Goal: Feedback & Contribution: Leave review/rating

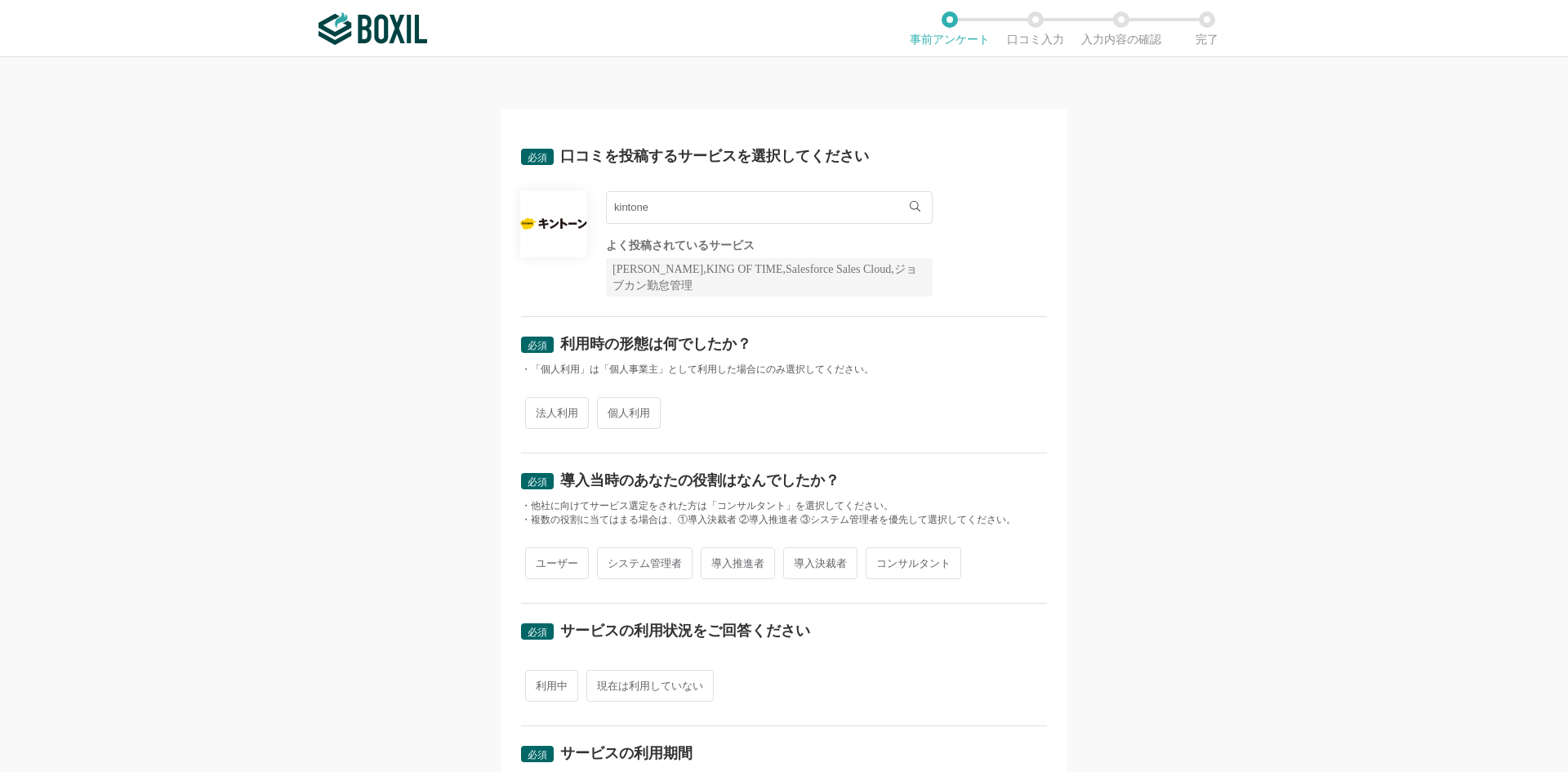
click at [617, 405] on span "個人利用" at bounding box center [628, 413] width 63 height 32
click at [612, 405] on input "個人利用" at bounding box center [606, 405] width 11 height 11
radio input "true"
click at [525, 572] on span "ユーザー" at bounding box center [557, 563] width 63 height 32
click at [530, 560] on input "ユーザー" at bounding box center [534, 554] width 11 height 11
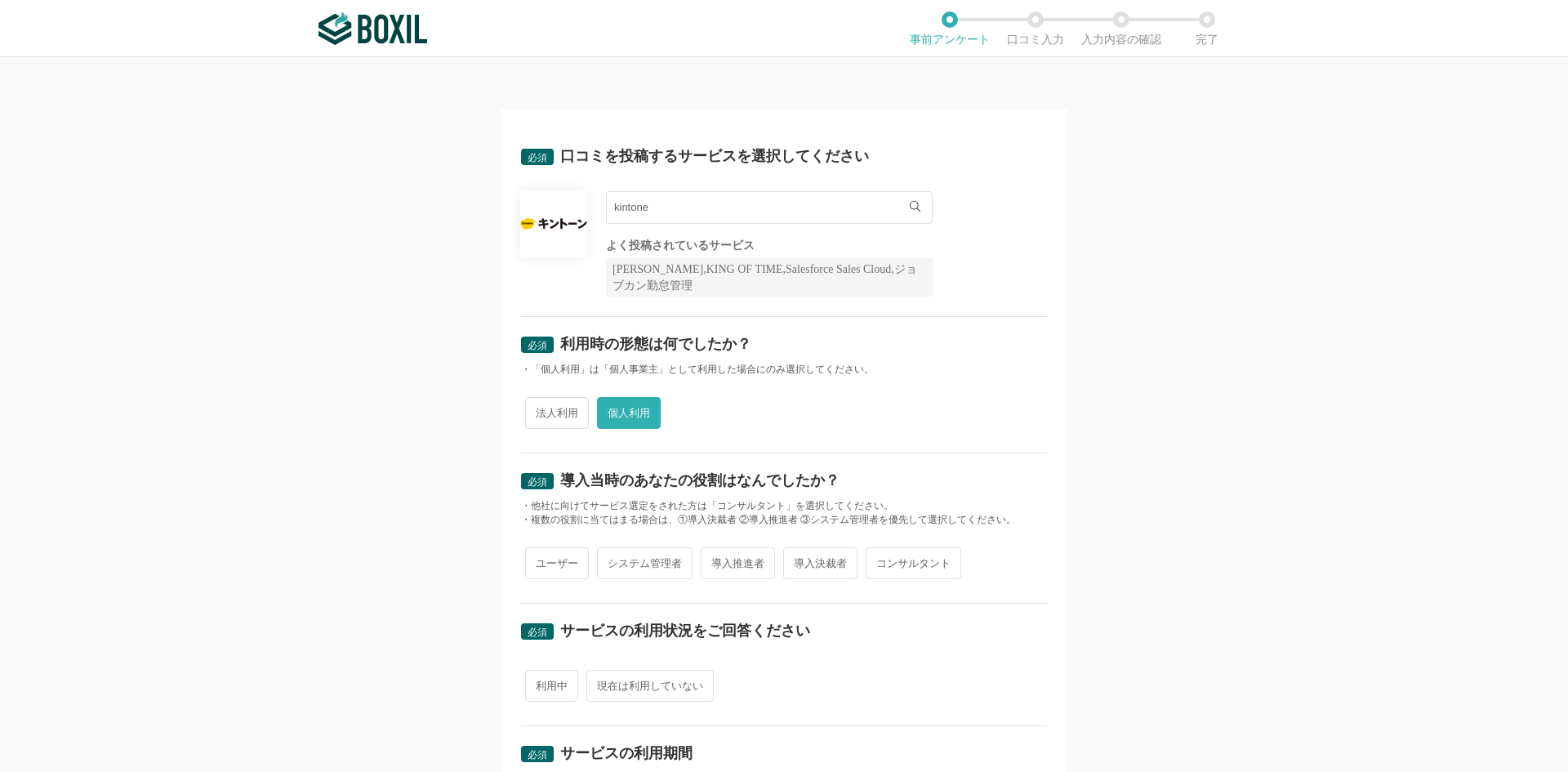
radio input "true"
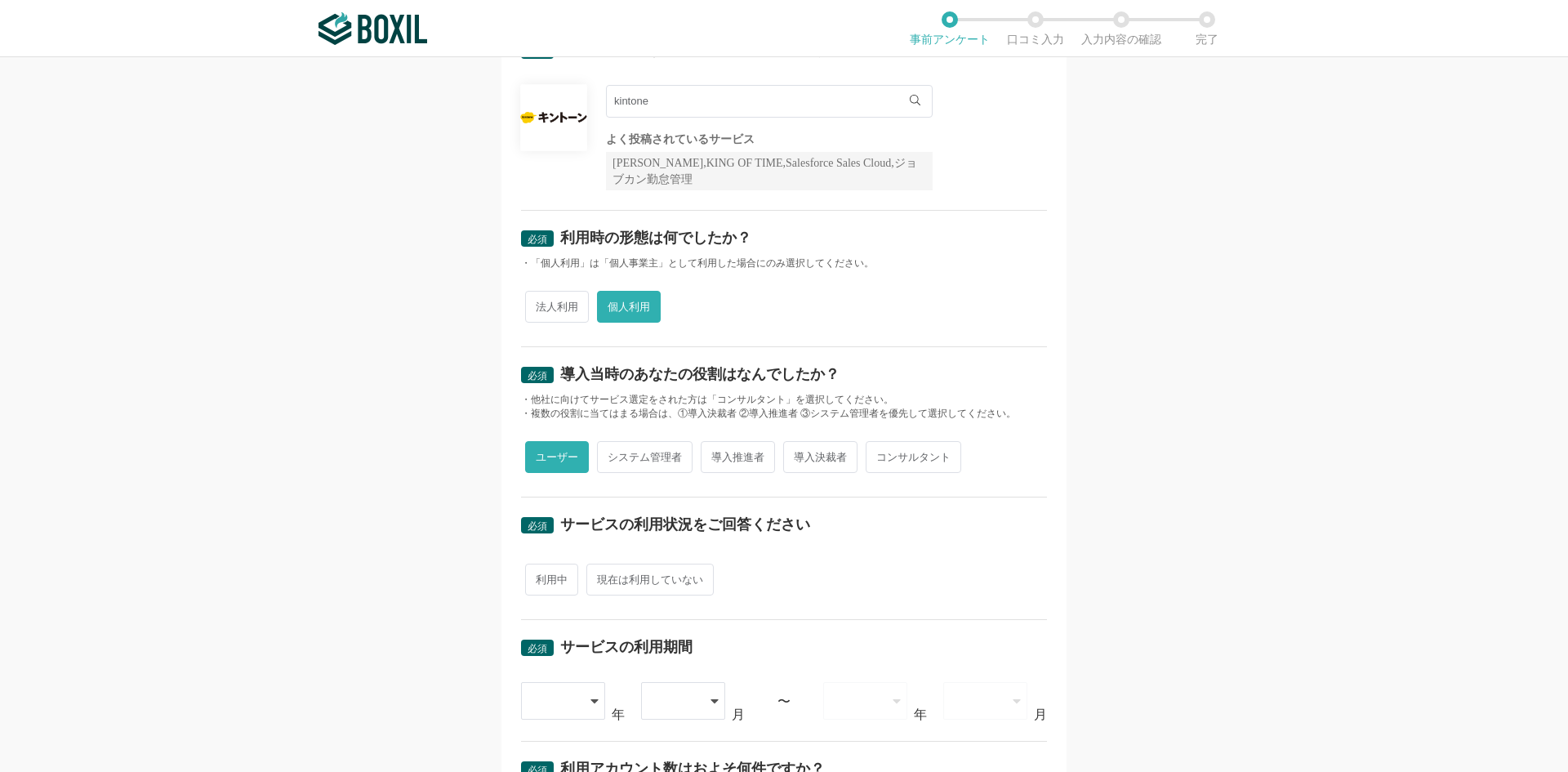
scroll to position [108, 0]
click at [544, 587] on span "利用中" at bounding box center [552, 578] width 53 height 32
click at [540, 575] on input "利用中" at bounding box center [534, 569] width 11 height 11
radio input "true"
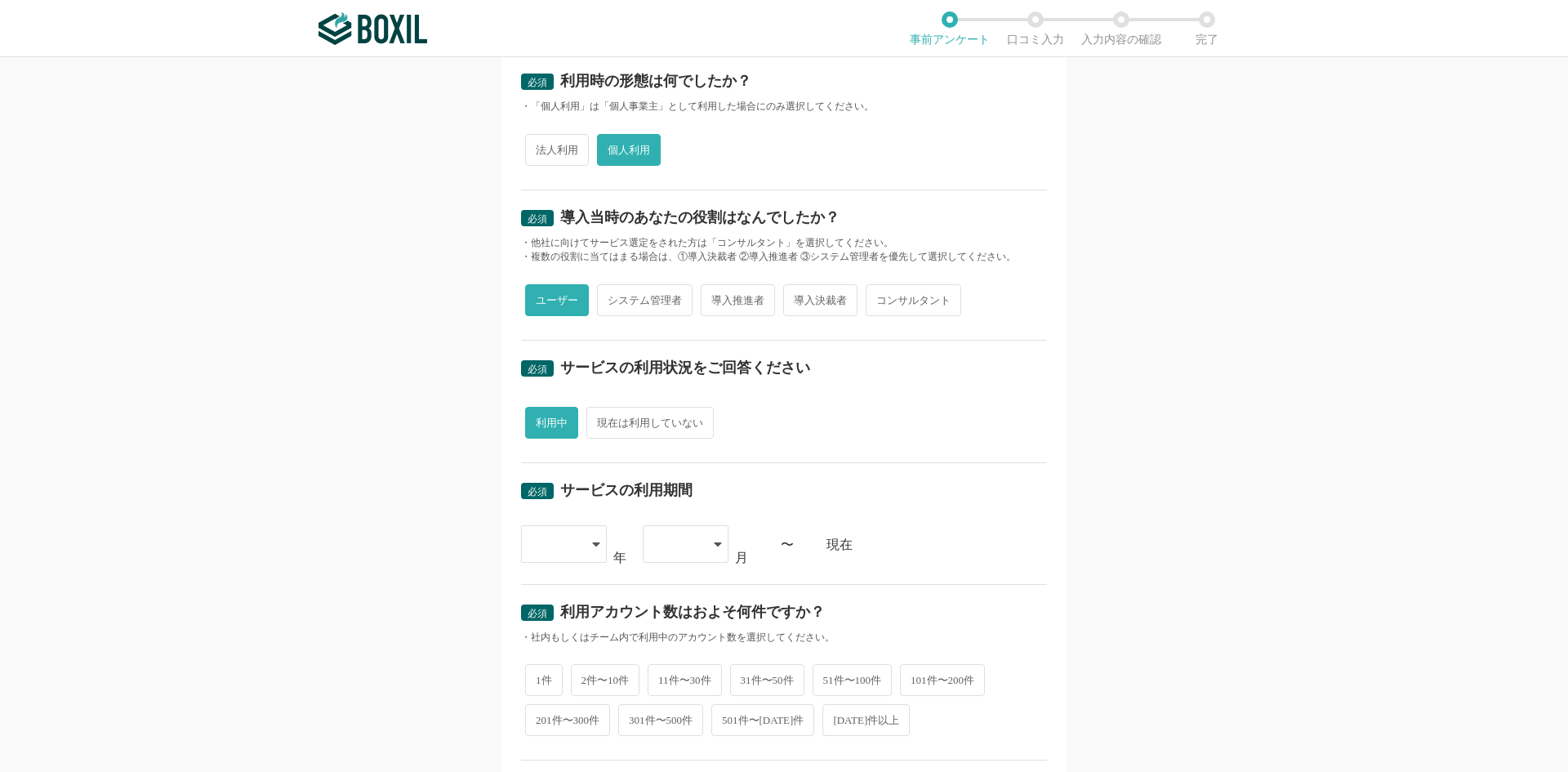
scroll to position [264, 0]
click at [567, 558] on div at bounding box center [556, 544] width 49 height 36
click at [560, 627] on li "[DATE]" at bounding box center [564, 629] width 86 height 40
click at [543, 694] on span "1件" at bounding box center [544, 679] width 38 height 32
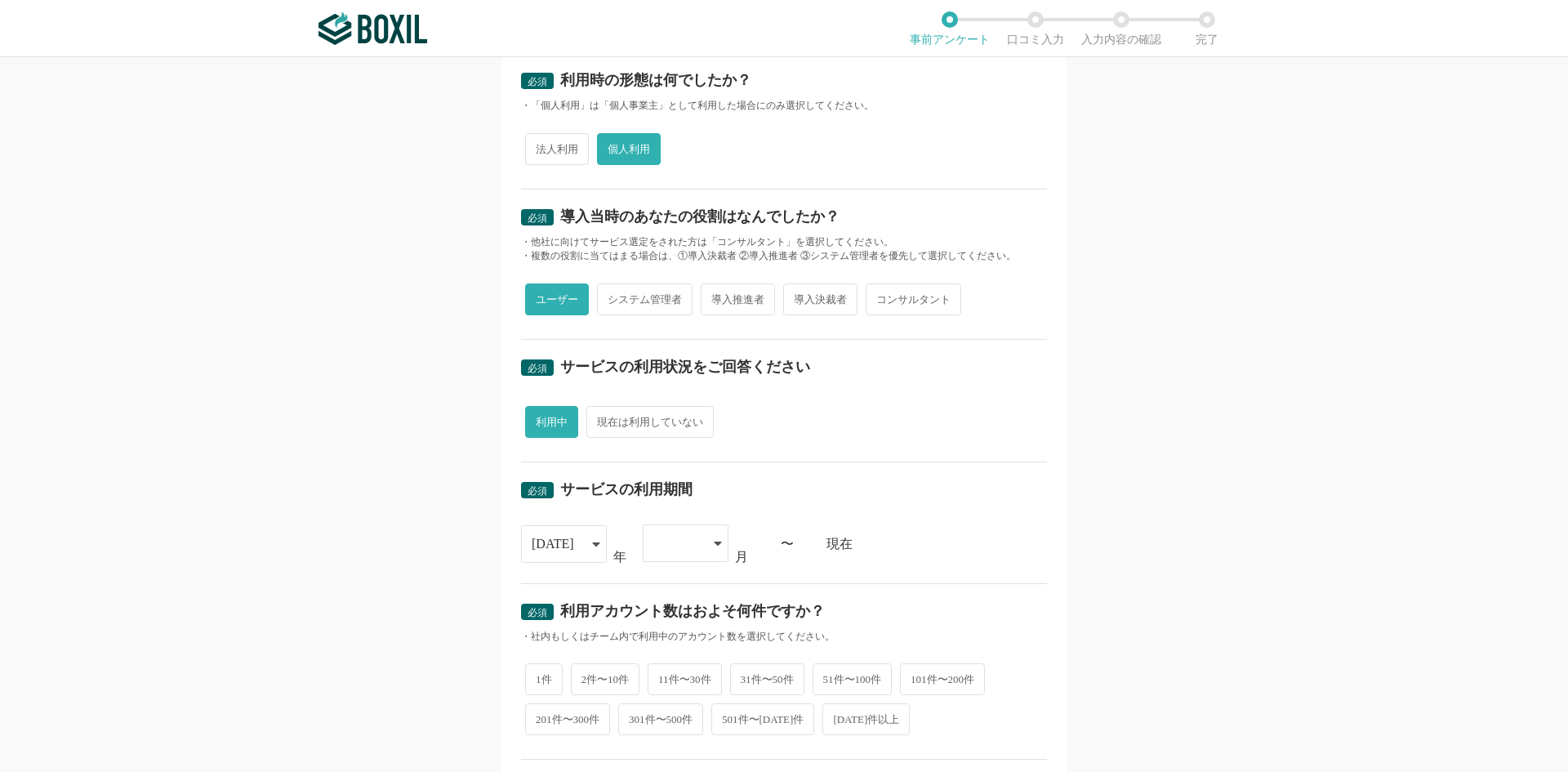
click at [540, 676] on input "1件" at bounding box center [534, 671] width 11 height 11
radio input "true"
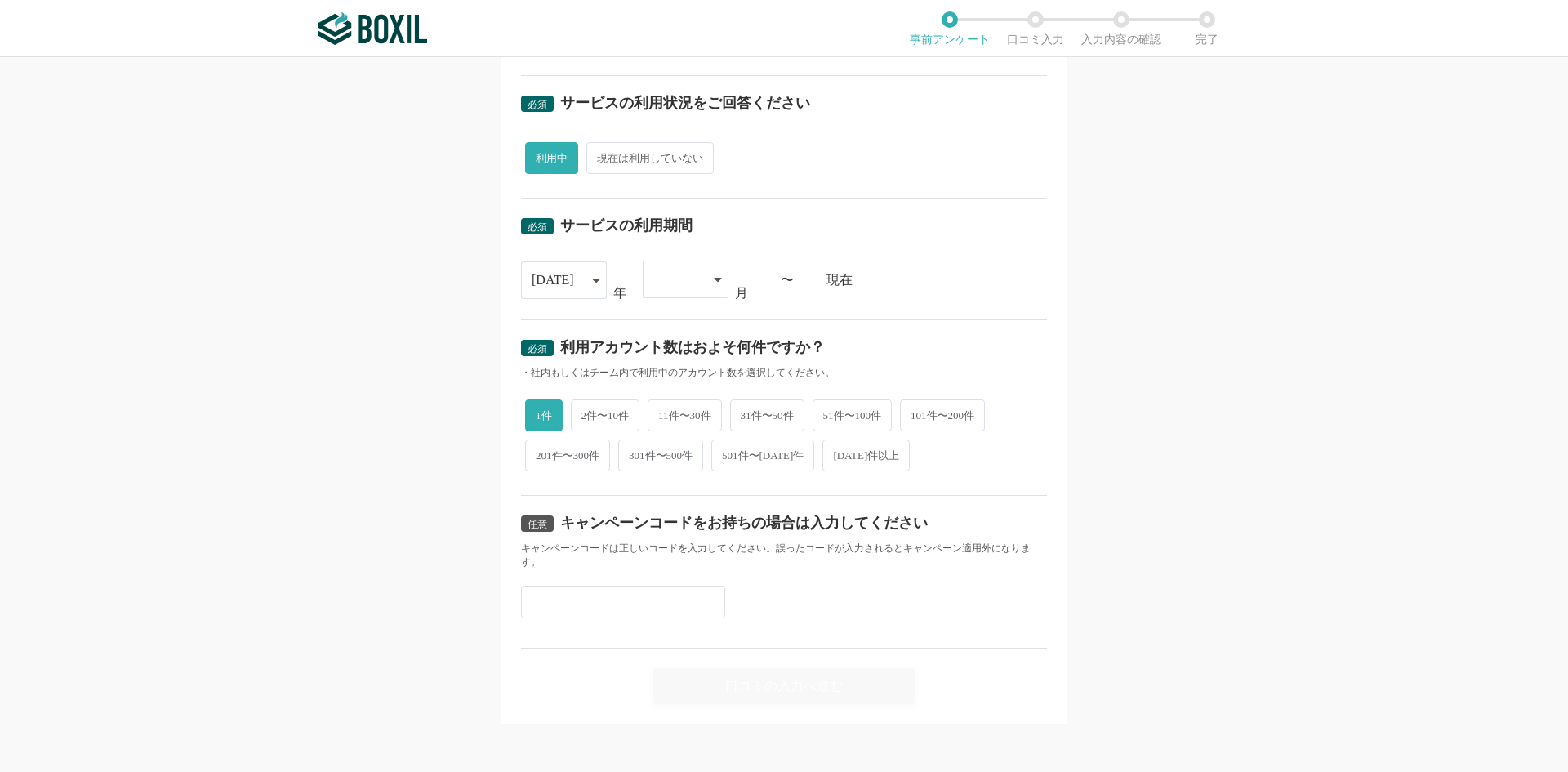
scroll to position [531, 0]
click at [814, 545] on div "キャンペーンコードは正しいコードを入力してください。誤ったコードが入力されるとキャンペーン適用外になります。" at bounding box center [784, 554] width 526 height 28
click at [666, 279] on div at bounding box center [677, 277] width 49 height 36
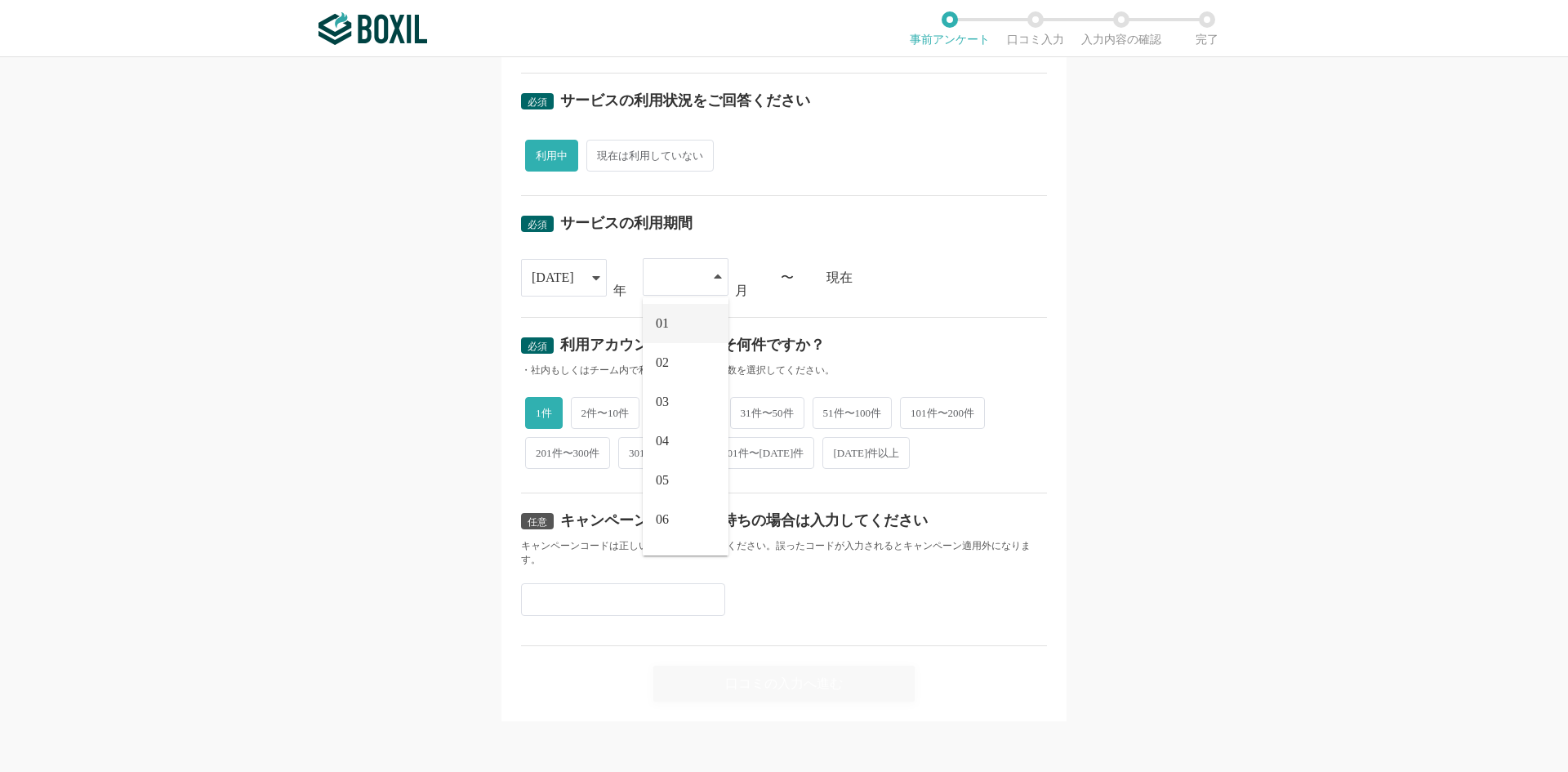
click at [659, 333] on li "01" at bounding box center [685, 324] width 86 height 40
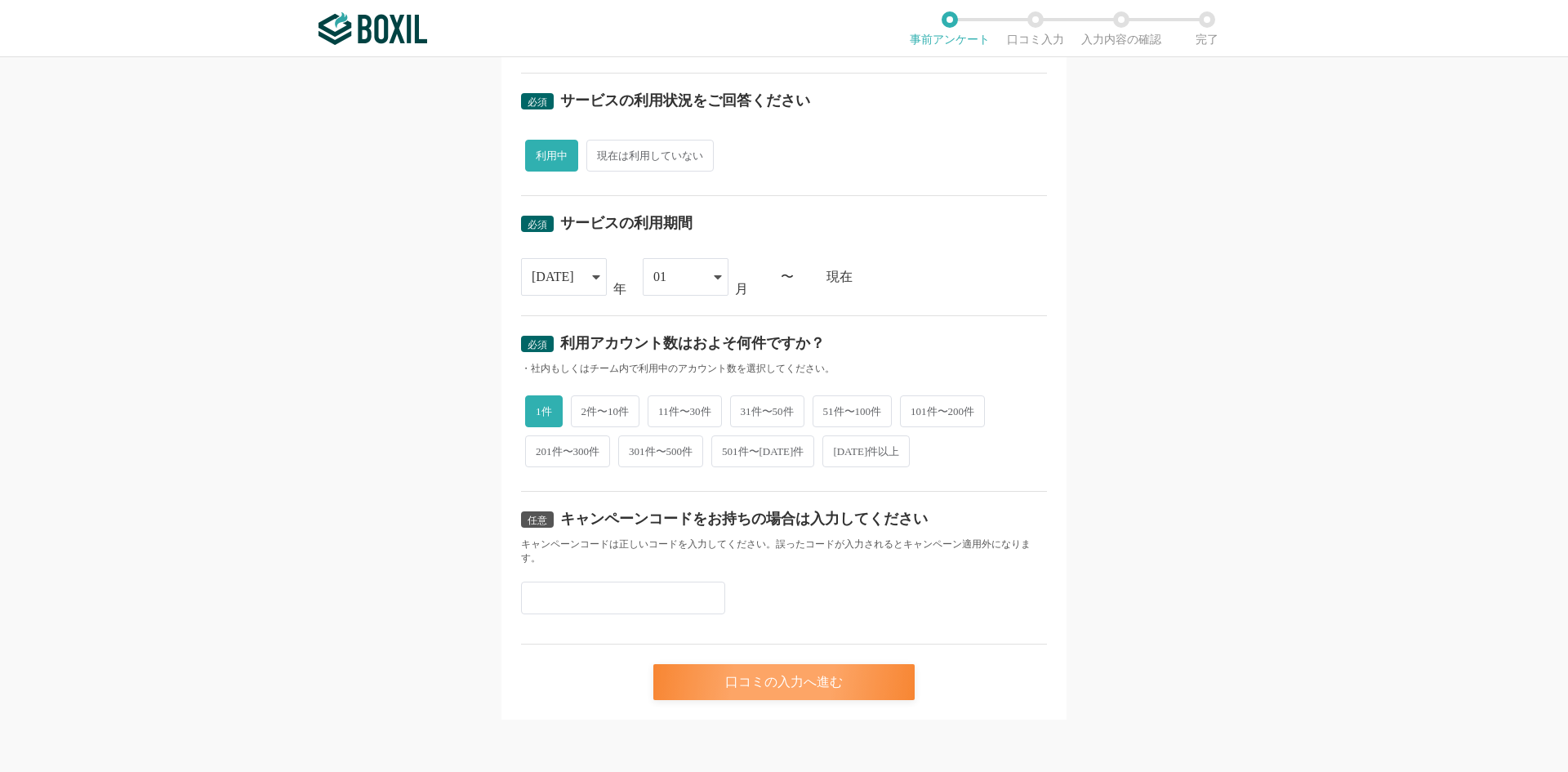
click at [735, 671] on div "口コミの入力へ進む" at bounding box center [783, 682] width 261 height 36
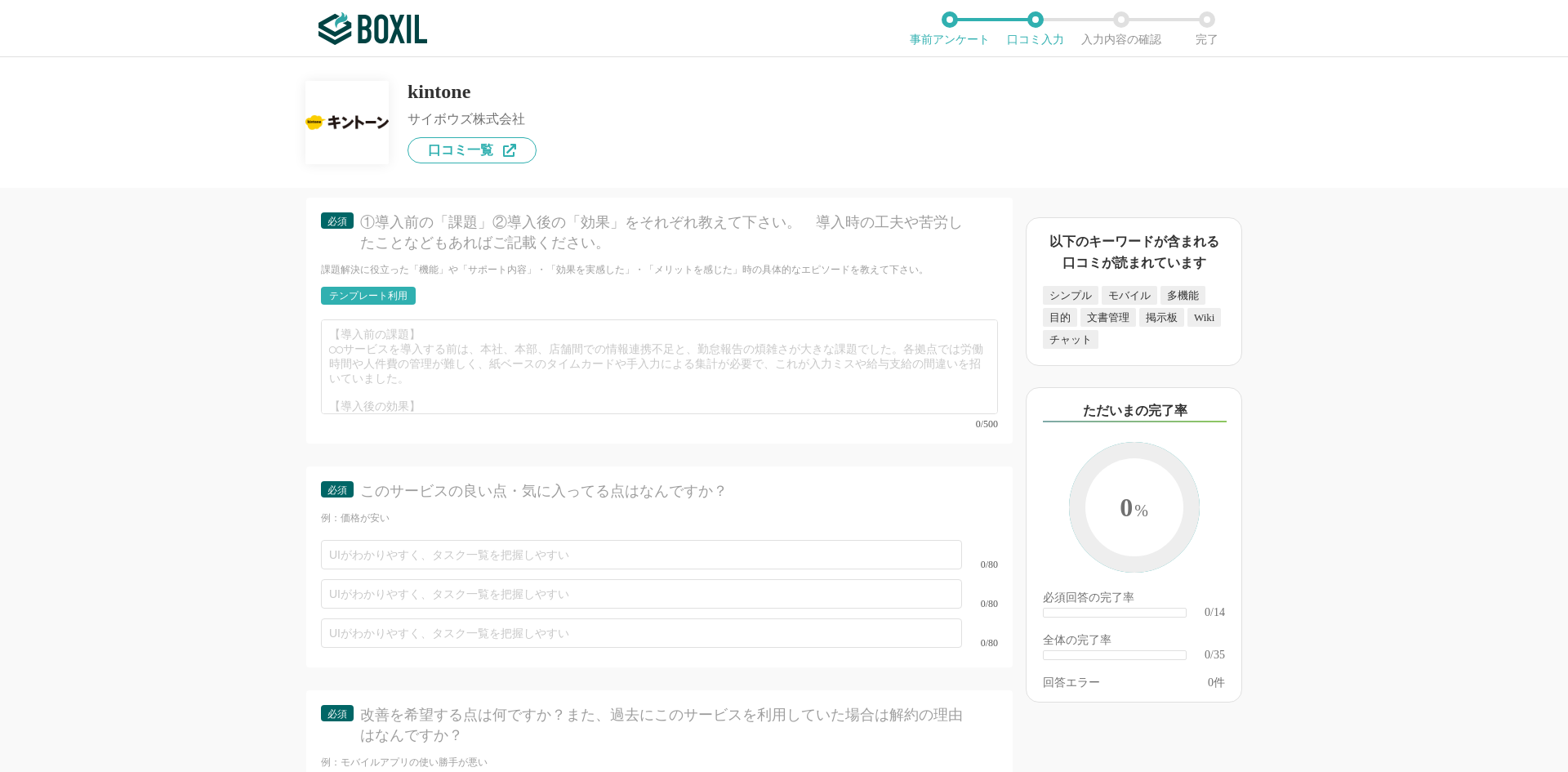
scroll to position [4612, 0]
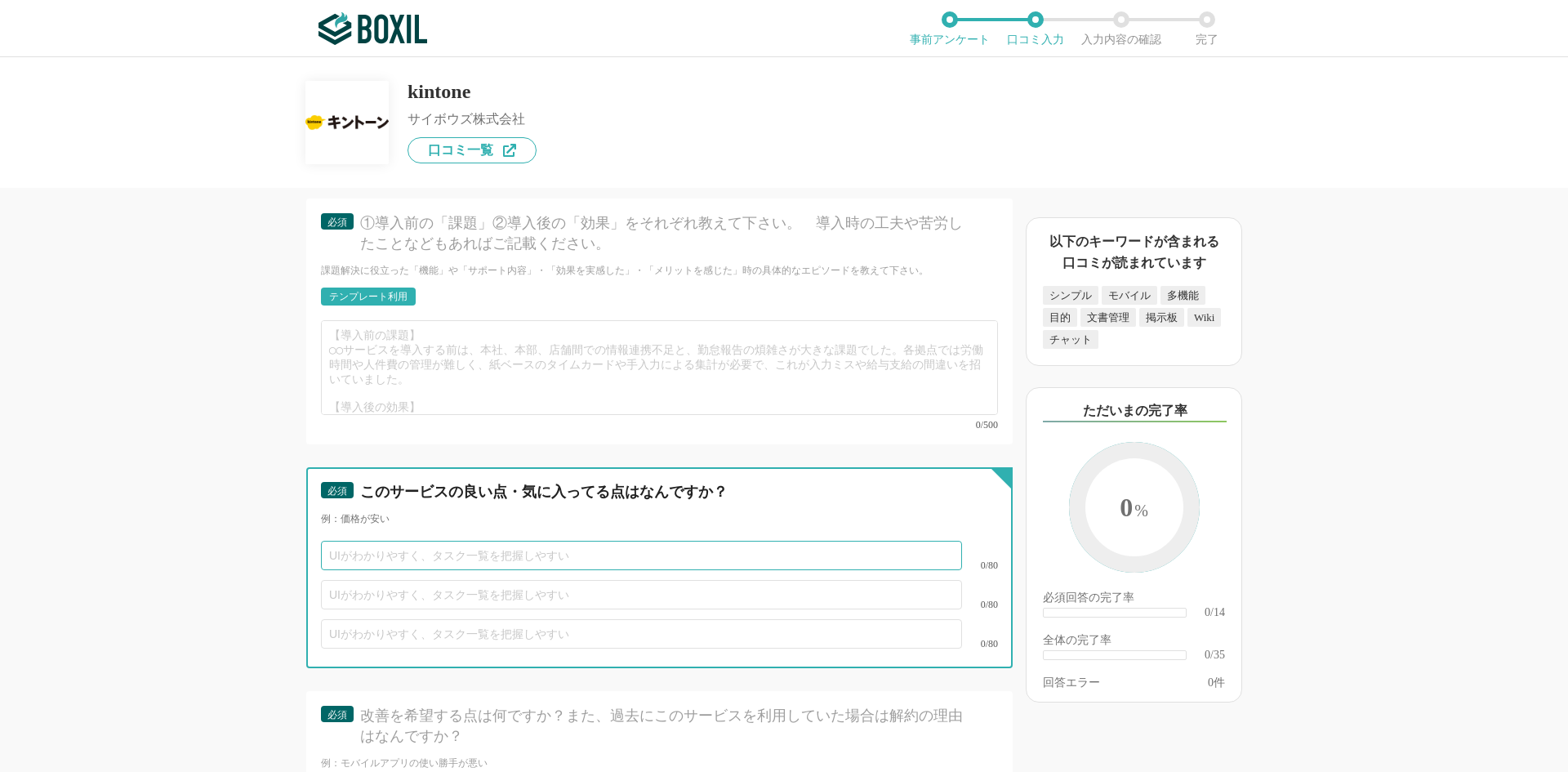
click at [684, 547] on input "text" at bounding box center [642, 556] width 642 height 30
drag, startPoint x: 673, startPoint y: 539, endPoint x: 632, endPoint y: 582, distance: 59.4
click at [632, 582] on div "0/80 0/80 0/80" at bounding box center [660, 595] width 677 height 118
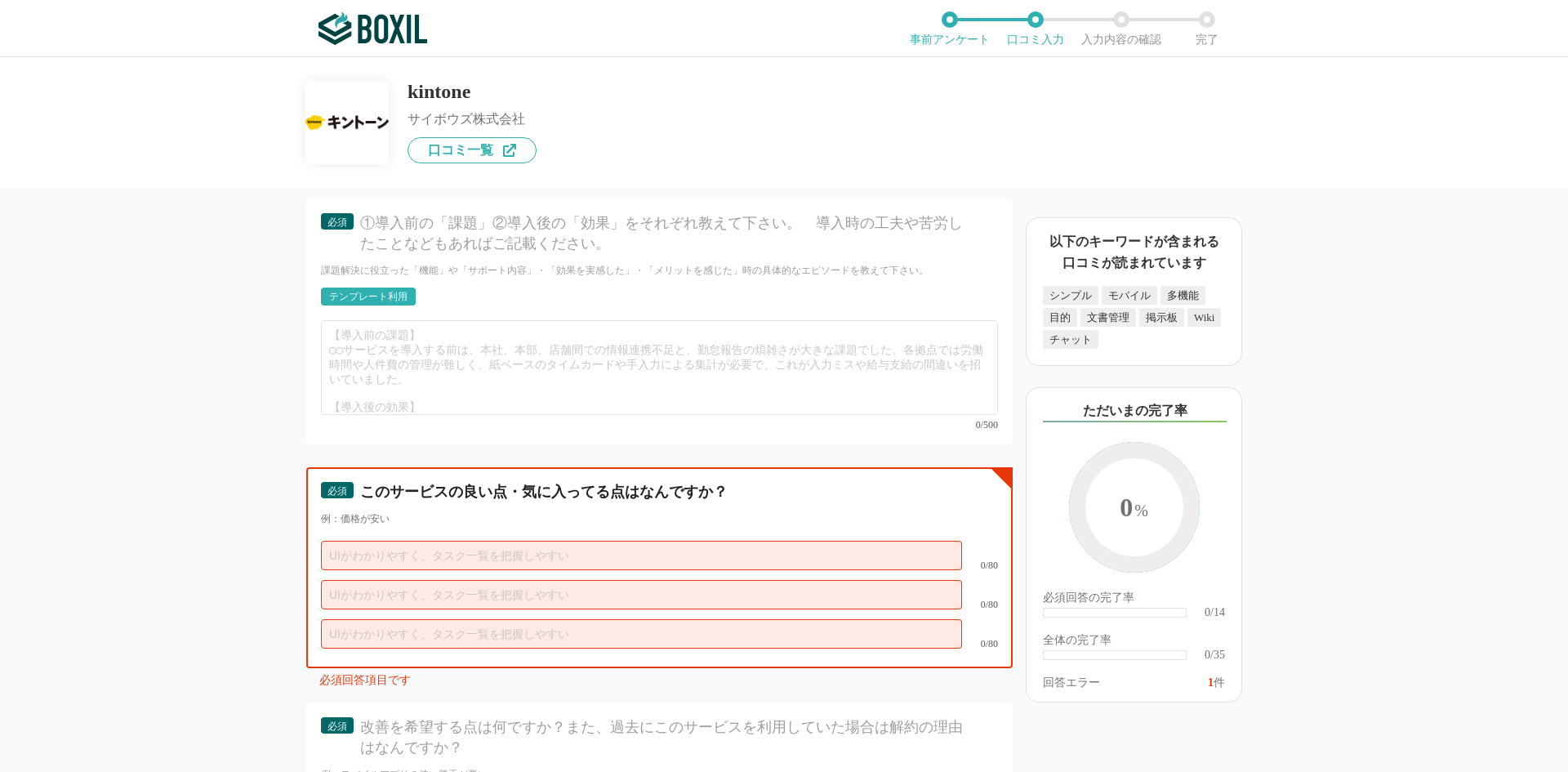
click at [632, 582] on input "text" at bounding box center [642, 595] width 642 height 30
click at [615, 620] on input "text" at bounding box center [642, 634] width 642 height 30
click at [614, 549] on input "text" at bounding box center [642, 556] width 642 height 30
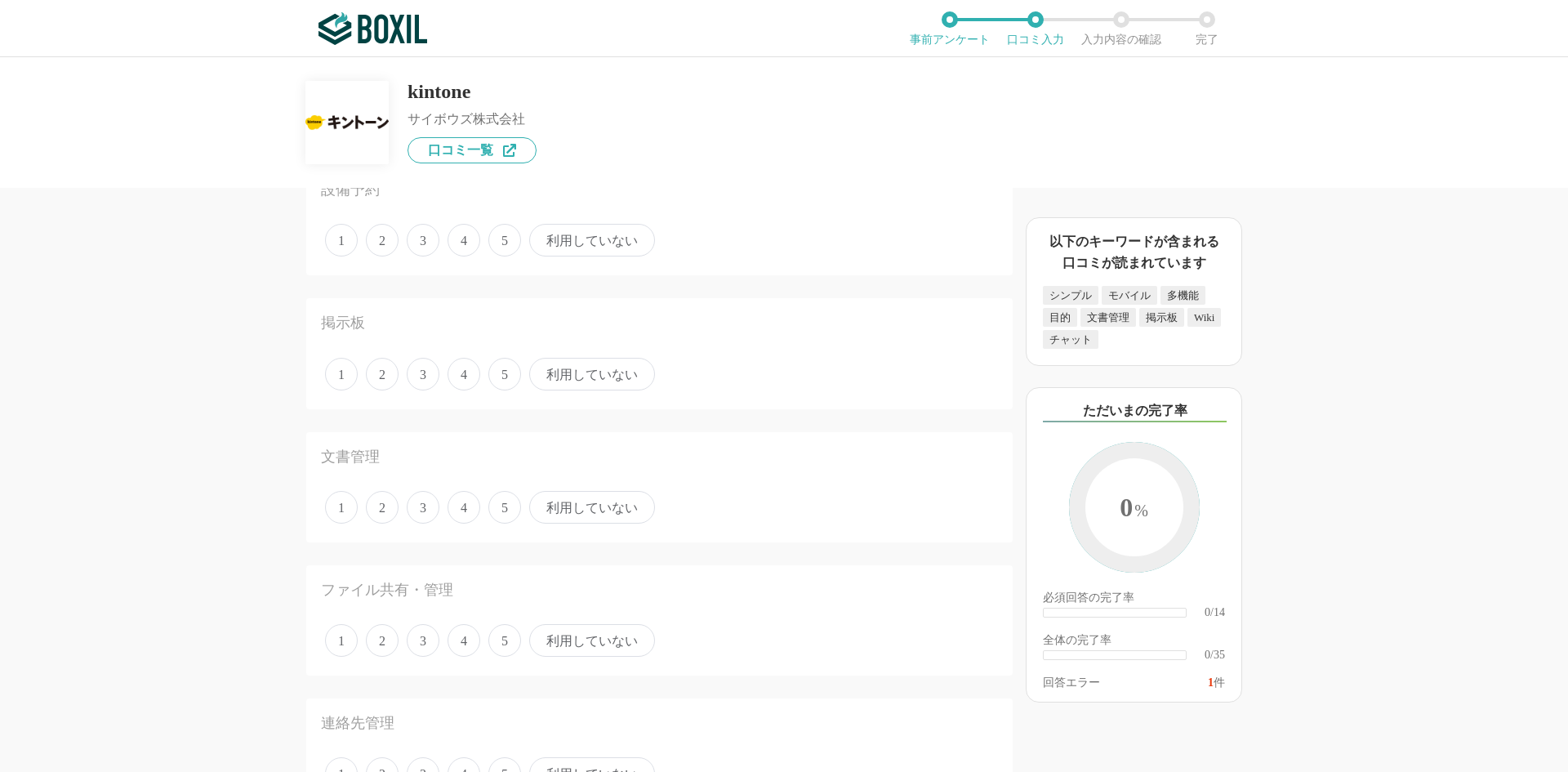
scroll to position [0, 0]
